Goal: Transaction & Acquisition: Purchase product/service

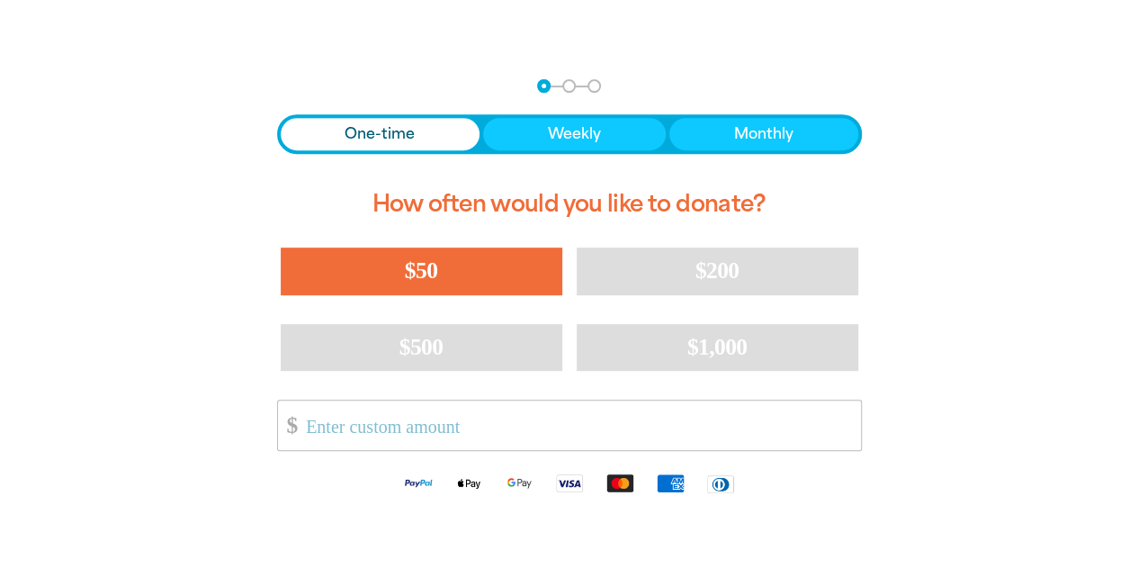
click at [417, 275] on span "$50" at bounding box center [421, 270] width 32 height 26
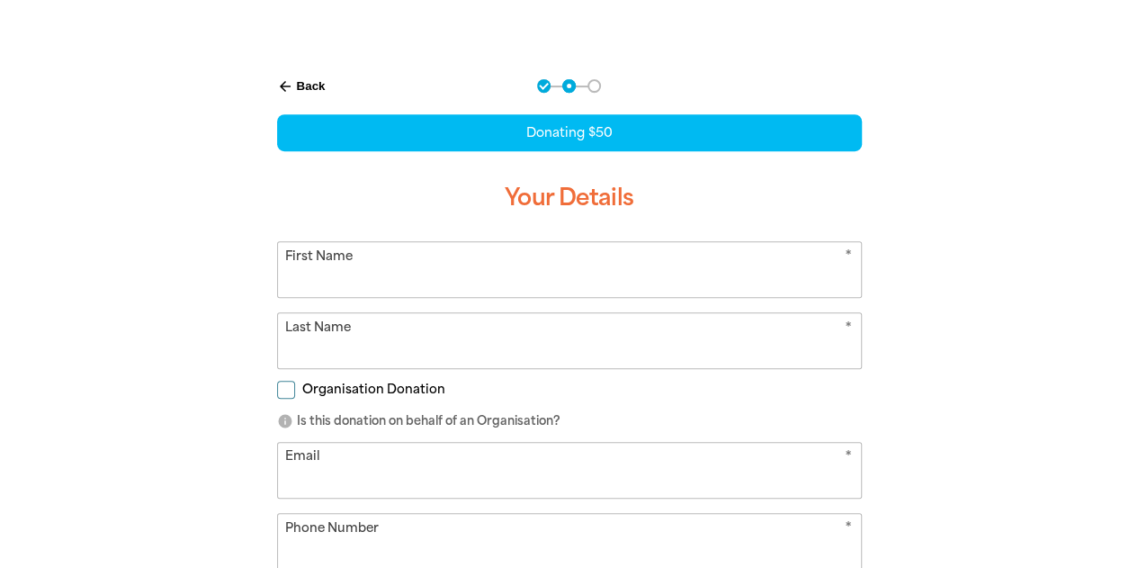
select select "AU"
click at [417, 275] on input "First Name" at bounding box center [569, 269] width 583 height 55
type input "[PERSON_NAME]"
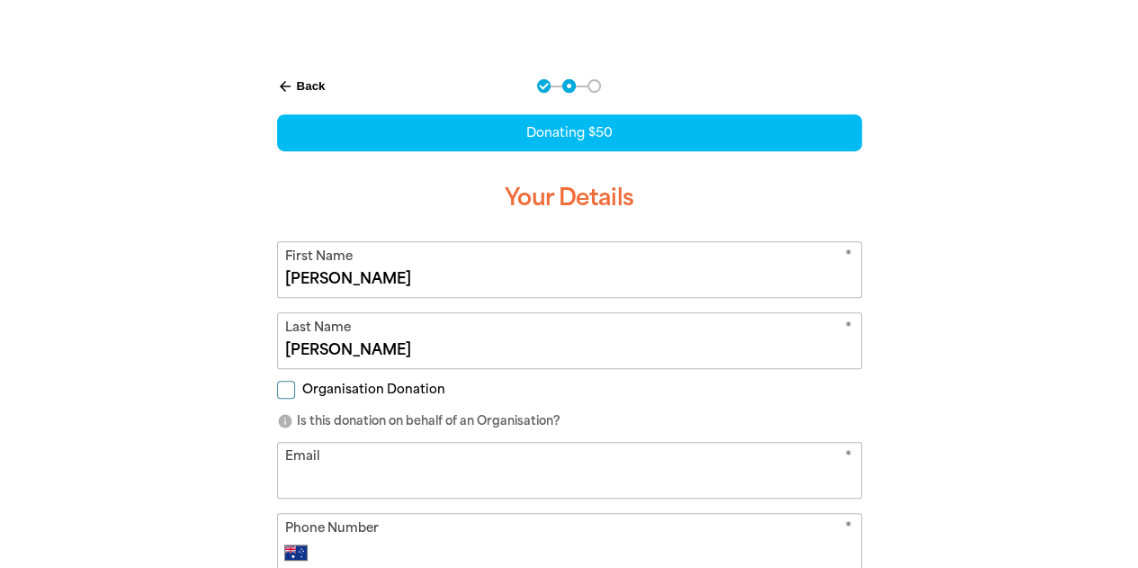
type input "[EMAIL_ADDRESS][DOMAIN_NAME]"
type input "0481 712 388"
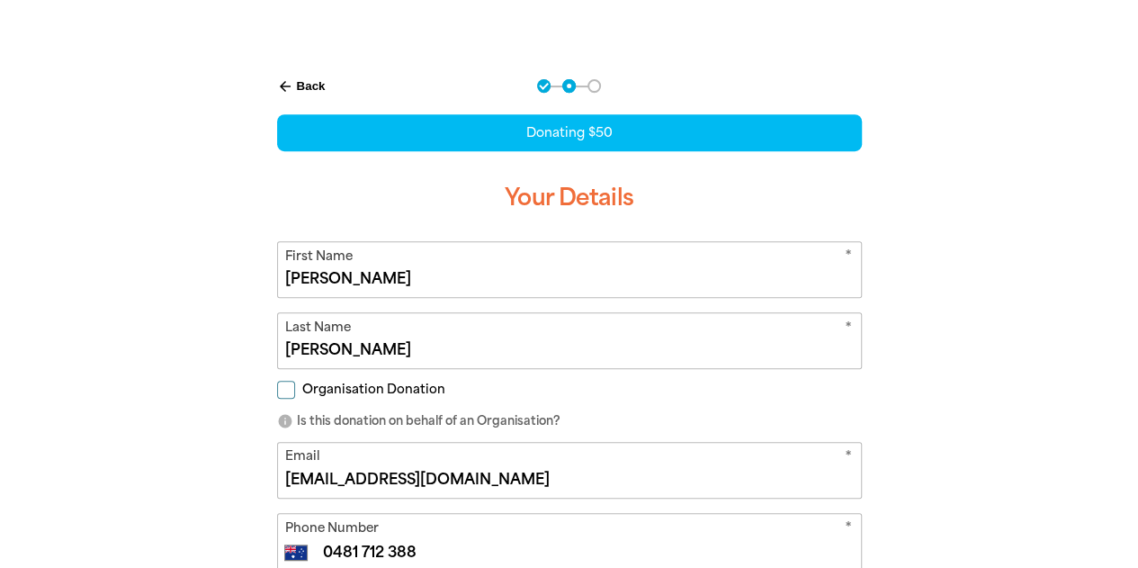
type input "Unit 1507 [STREET_ADDRESS][PERSON_NAME]"
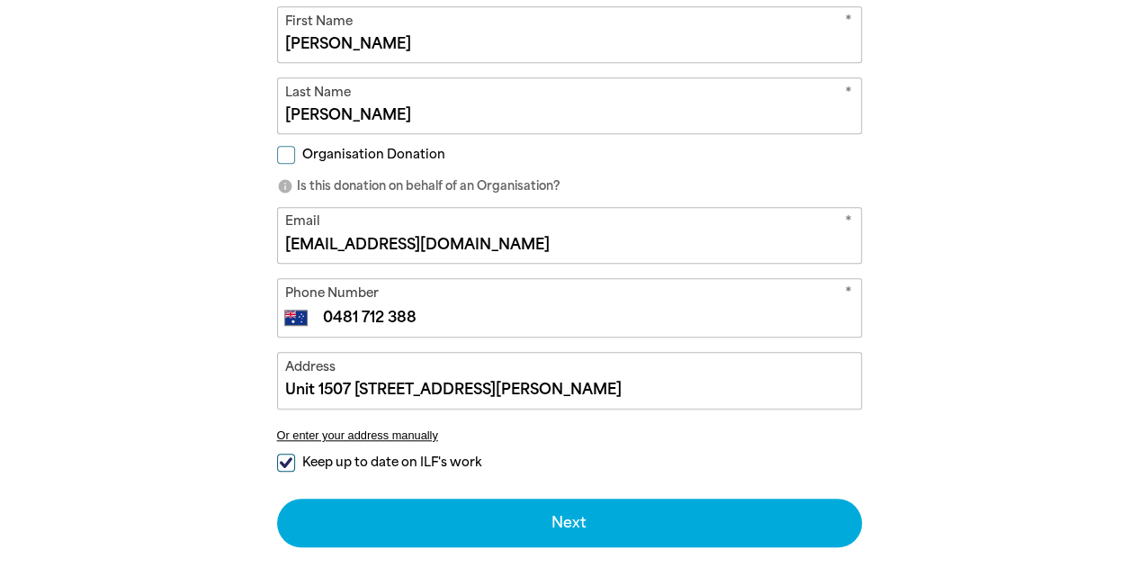
scroll to position [581, 0]
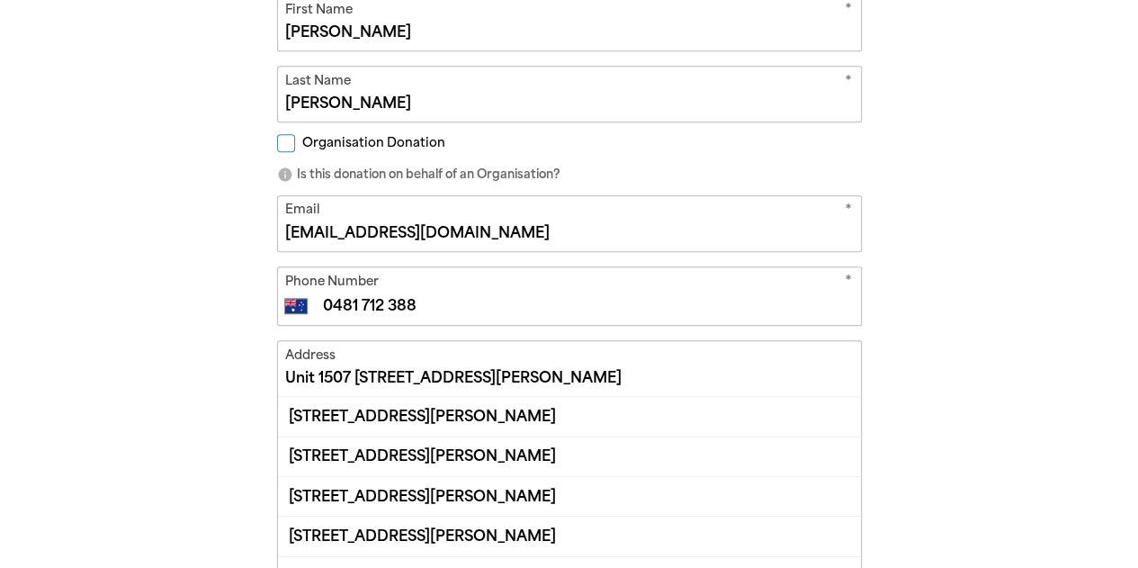
click at [320, 25] on input "[PERSON_NAME]" at bounding box center [569, 23] width 583 height 55
type input "[PERSON_NAME]"
click at [366, 387] on input "Unit 1507 [STREET_ADDRESS][PERSON_NAME]" at bounding box center [569, 368] width 583 height 55
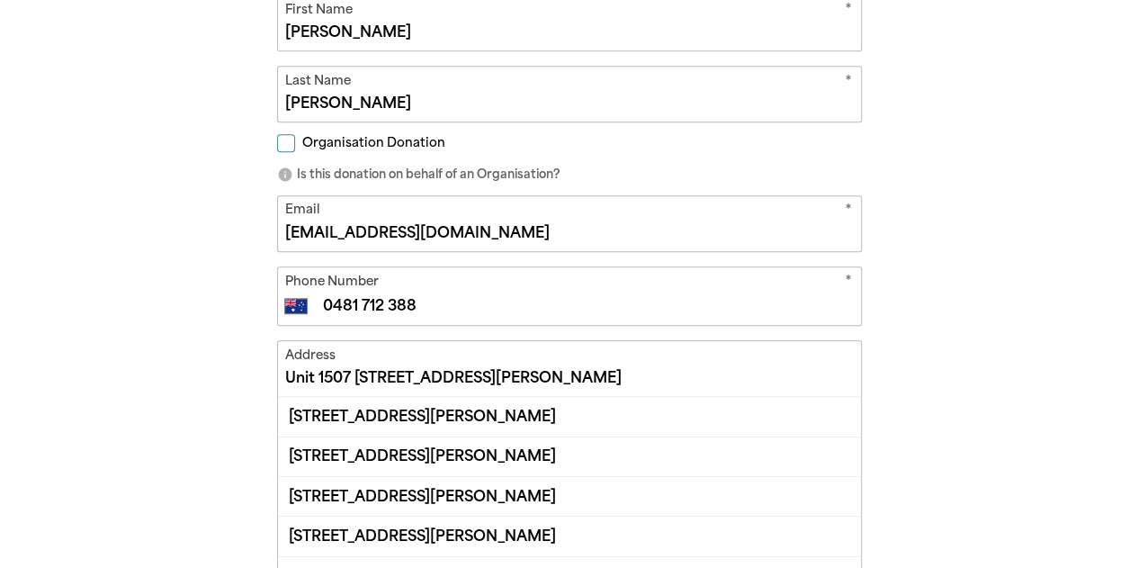
click at [366, 387] on input "Unit 1507 [STREET_ADDRESS][PERSON_NAME]" at bounding box center [569, 368] width 583 height 55
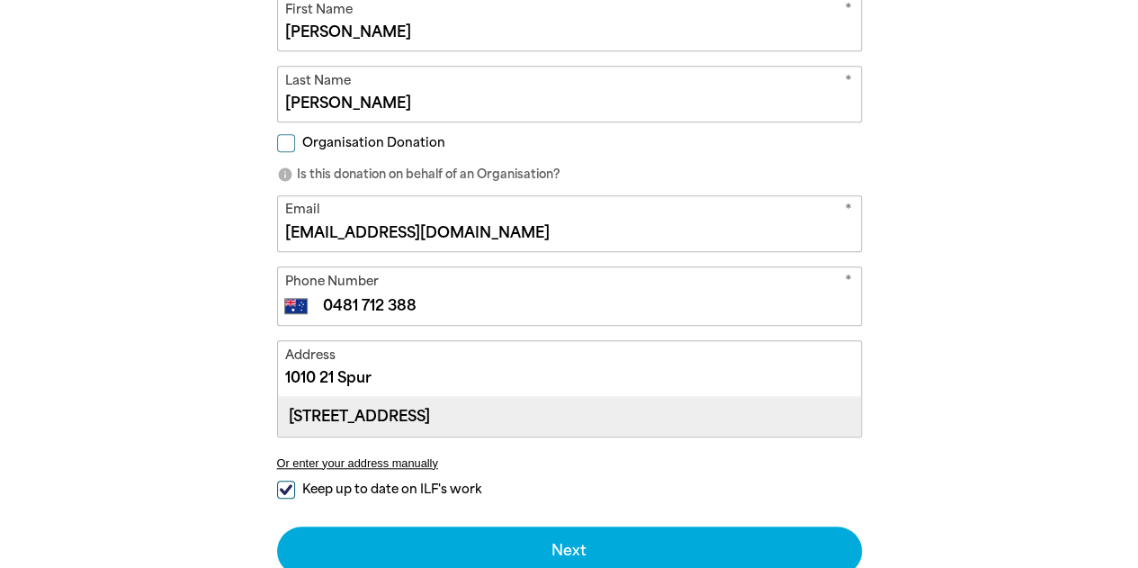
click at [362, 404] on div "[STREET_ADDRESS]" at bounding box center [569, 416] width 583 height 39
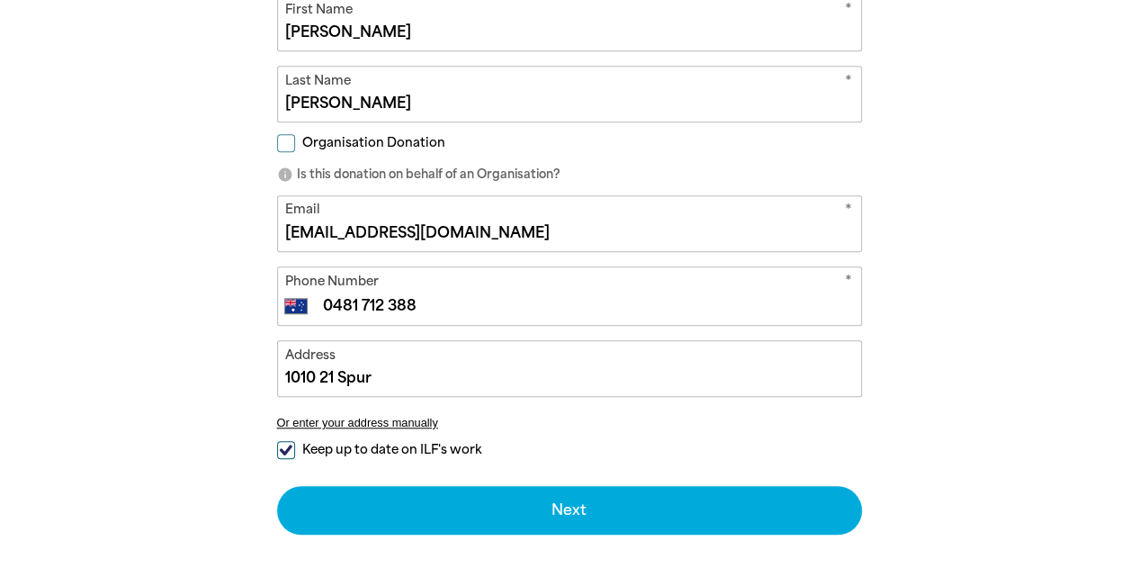
type input "[STREET_ADDRESS]"
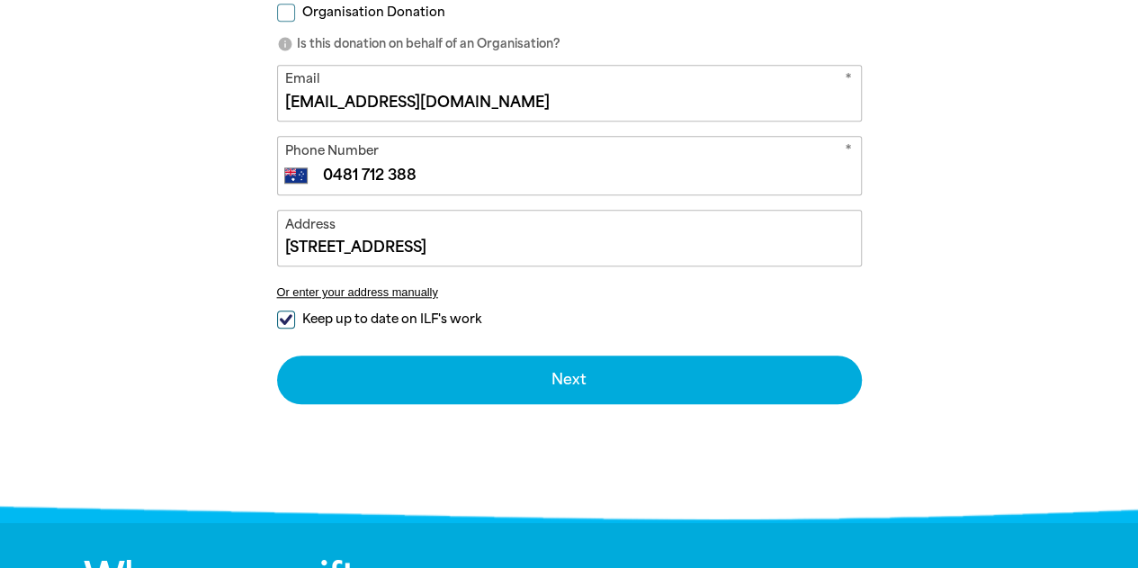
scroll to position [713, 0]
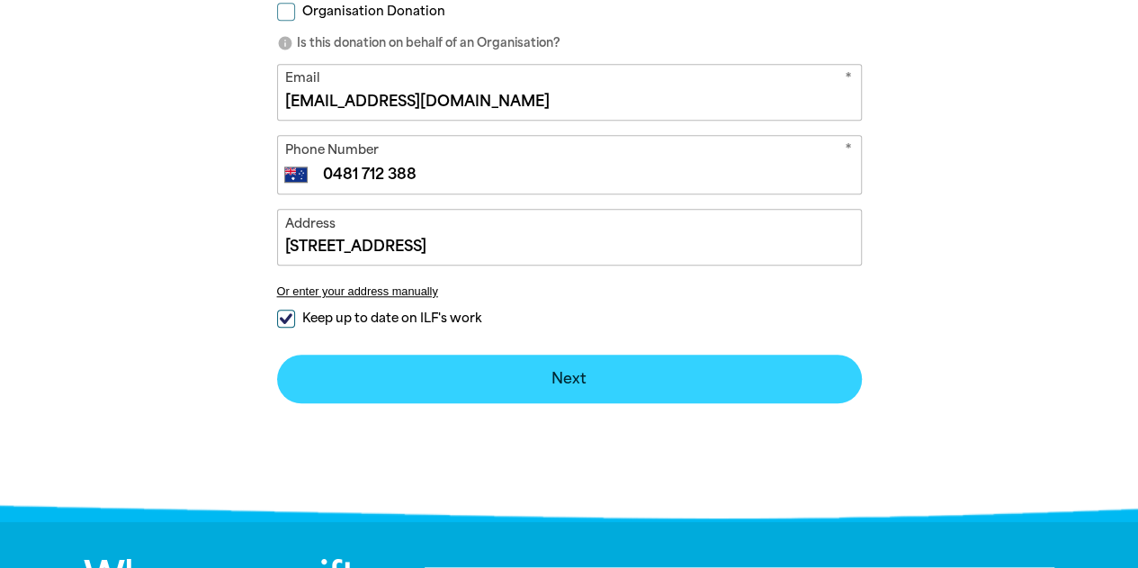
click at [422, 379] on button "Next chevron_right" at bounding box center [569, 379] width 585 height 49
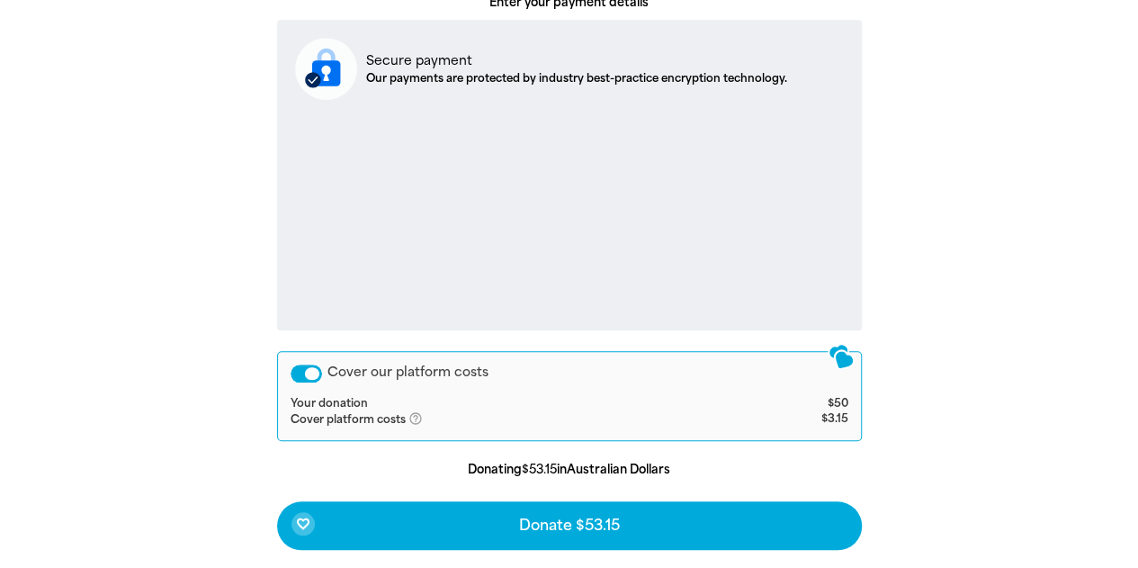
scroll to position [832, 0]
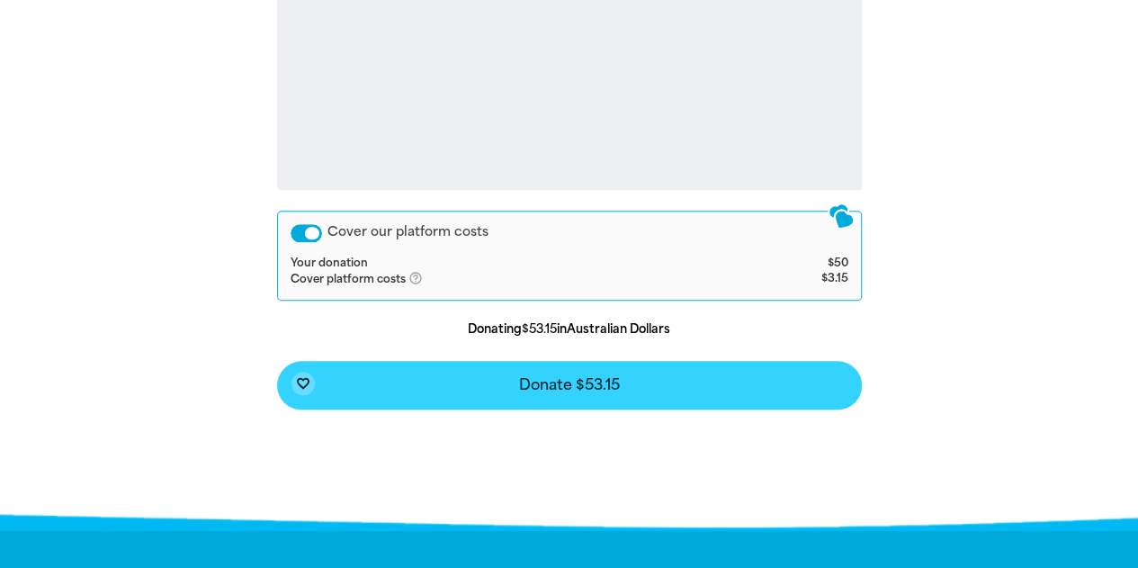
click at [481, 400] on button "favorite_border Donate $53.15" at bounding box center [569, 385] width 585 height 49
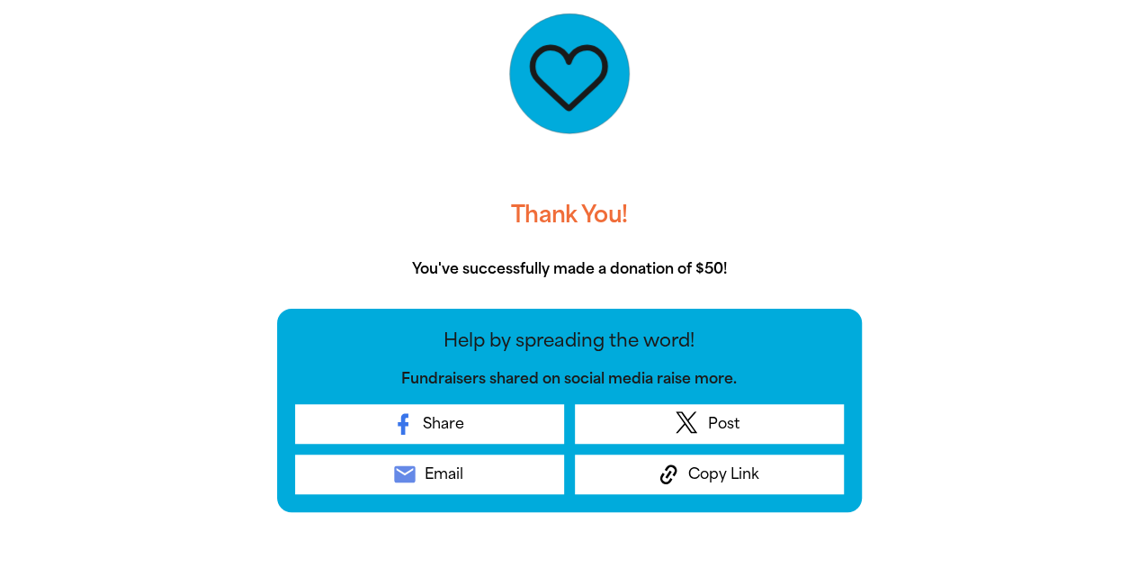
scroll to position [451, 0]
